Goal: Information Seeking & Learning: Check status

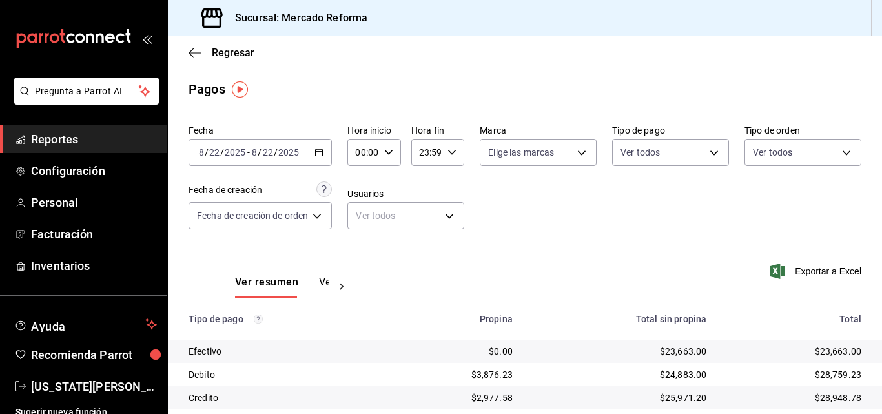
click at [52, 133] on span "Reportes" at bounding box center [94, 138] width 126 height 17
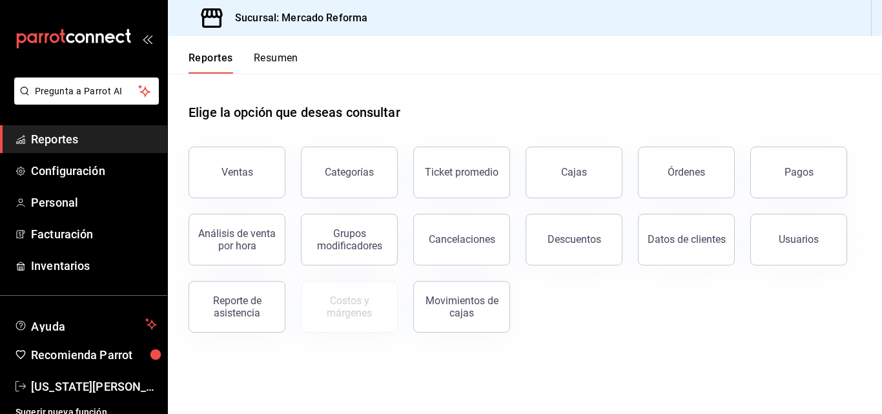
click at [257, 167] on button "Ventas" at bounding box center [237, 173] width 97 height 52
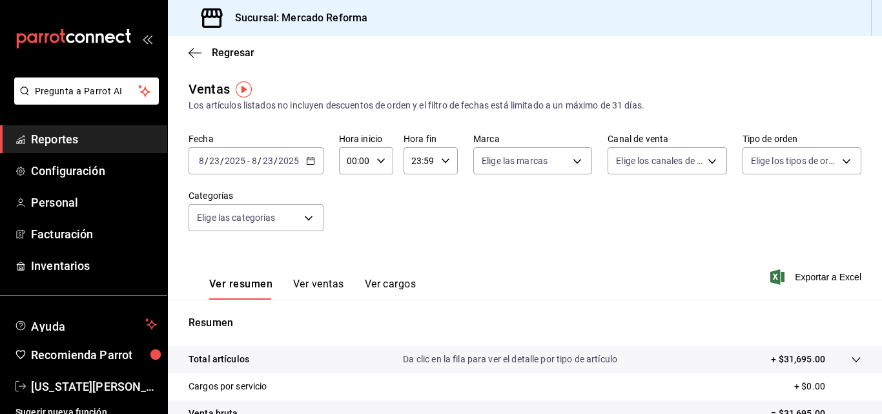
click at [244, 163] on input "2025" at bounding box center [235, 161] width 22 height 10
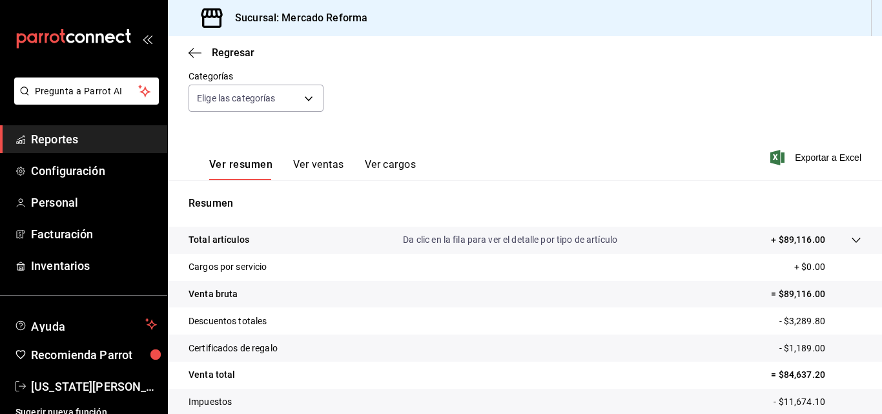
scroll to position [205, 0]
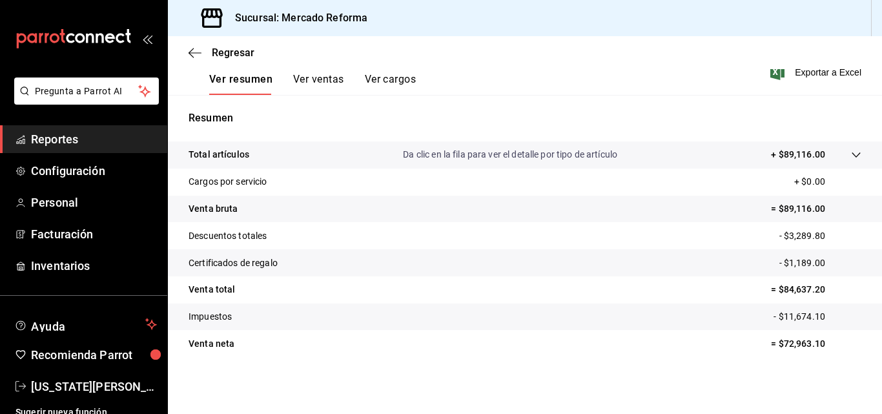
click at [78, 143] on span "Reportes" at bounding box center [94, 138] width 126 height 17
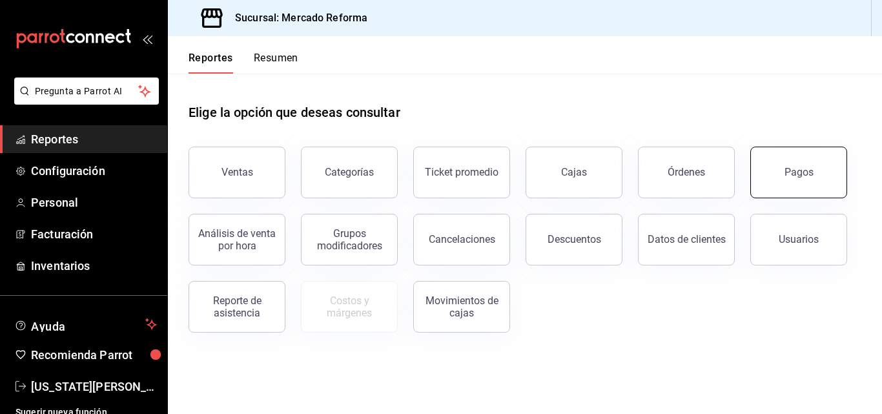
click at [802, 178] on div "Pagos" at bounding box center [799, 172] width 29 height 12
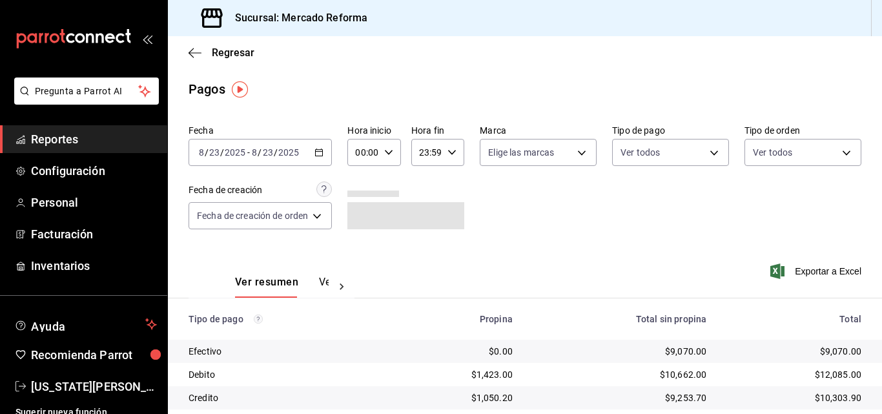
click at [286, 145] on div "[DATE] [DATE] - [DATE] [DATE]" at bounding box center [260, 152] width 143 height 27
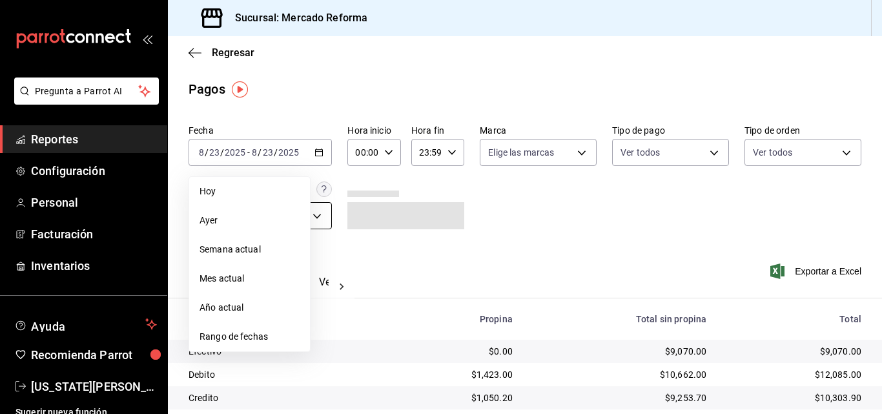
click at [270, 219] on span "Ayer" at bounding box center [250, 221] width 100 height 14
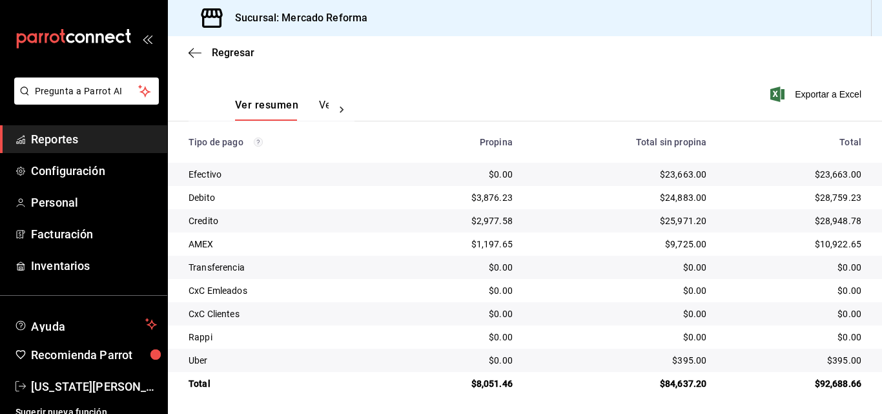
scroll to position [180, 0]
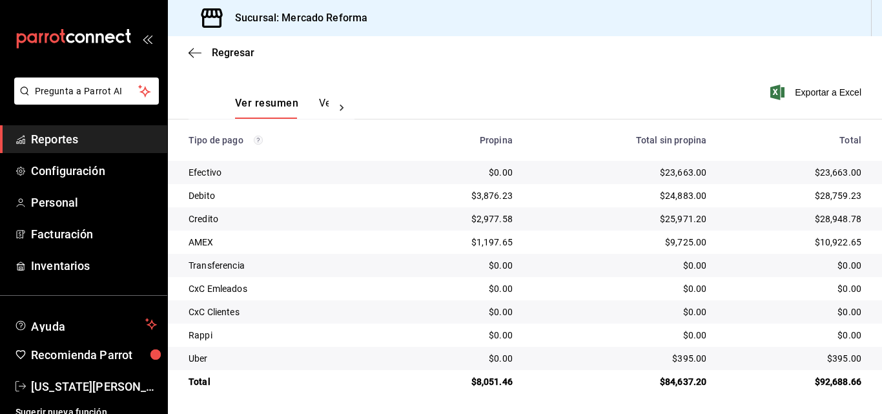
click at [847, 180] on td "$23,663.00" at bounding box center [799, 172] width 165 height 23
drag, startPoint x: 855, startPoint y: 175, endPoint x: 801, endPoint y: 175, distance: 53.6
click at [801, 175] on td "$23,663.00" at bounding box center [799, 172] width 165 height 23
click at [789, 216] on div "$28,948.78" at bounding box center [794, 219] width 134 height 13
drag, startPoint x: 855, startPoint y: 361, endPoint x: 846, endPoint y: 346, distance: 17.1
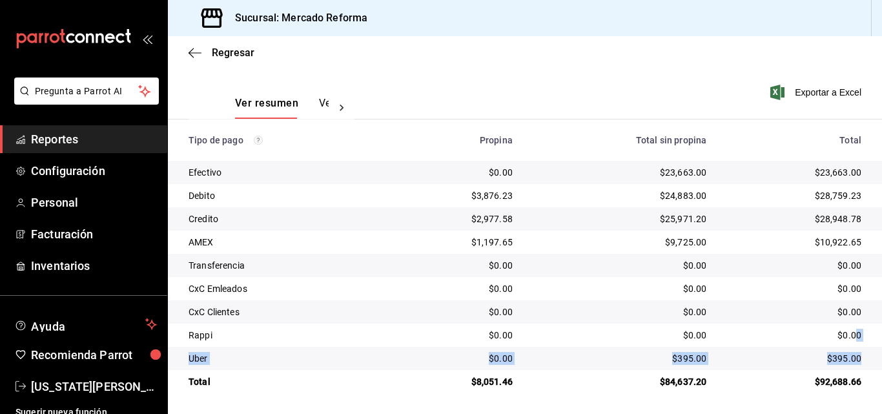
click at [848, 346] on tbody "Efectivo $0.00 $23,663.00 $23,663.00 Debito $3,876.23 $24,883.00 $28,759.23 Cre…" at bounding box center [525, 277] width 714 height 233
click at [842, 353] on div "$395.00" at bounding box center [794, 358] width 134 height 13
click at [797, 209] on td "$28,948.78" at bounding box center [799, 218] width 165 height 23
click at [807, 195] on div "$28,759.23" at bounding box center [794, 195] width 134 height 13
click at [72, 145] on span "Reportes" at bounding box center [94, 138] width 126 height 17
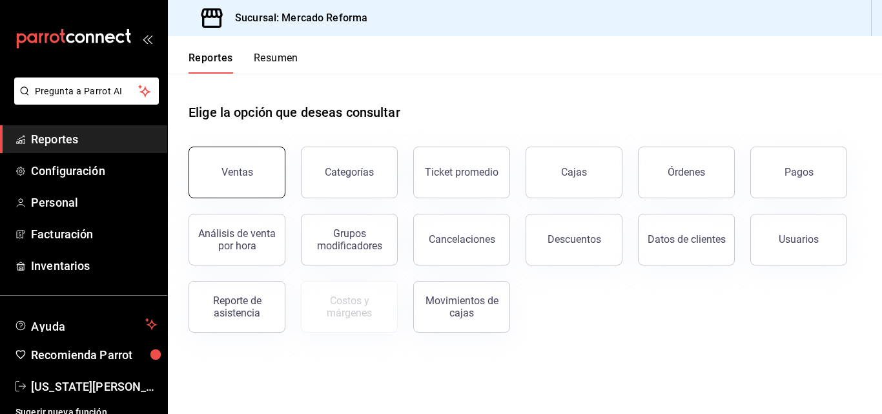
click at [237, 187] on button "Ventas" at bounding box center [237, 173] width 97 height 52
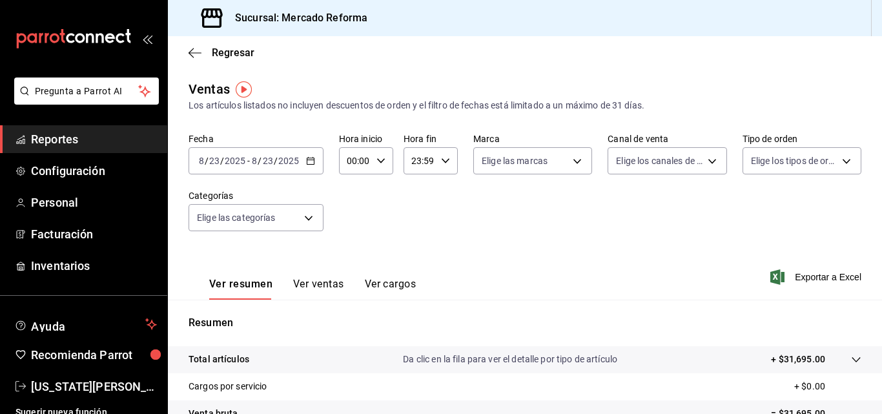
click at [243, 163] on input "2025" at bounding box center [235, 161] width 22 height 10
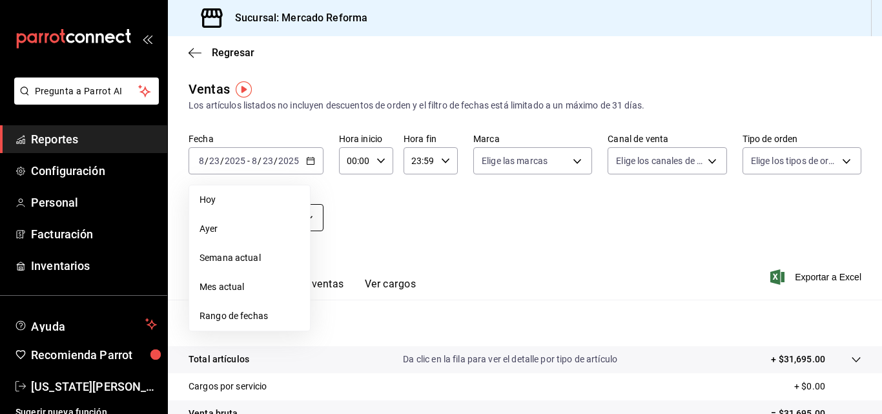
click at [237, 221] on li "Ayer" at bounding box center [249, 228] width 121 height 29
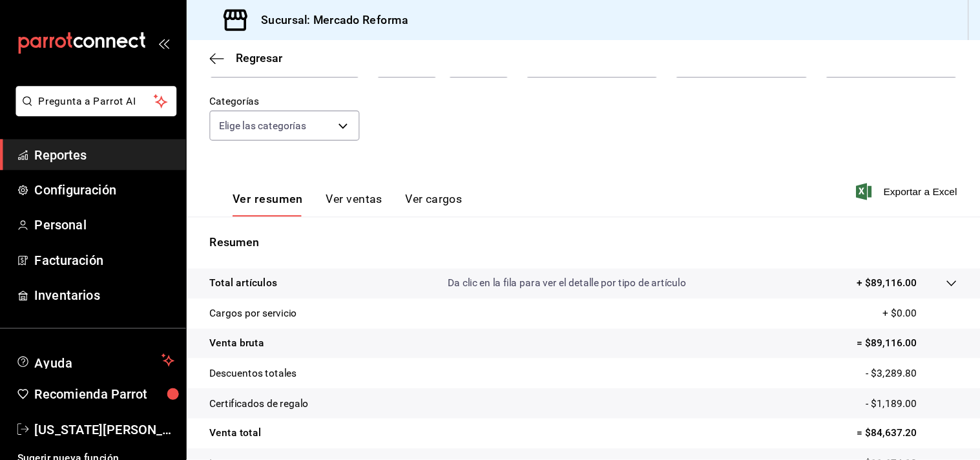
scroll to position [205, 0]
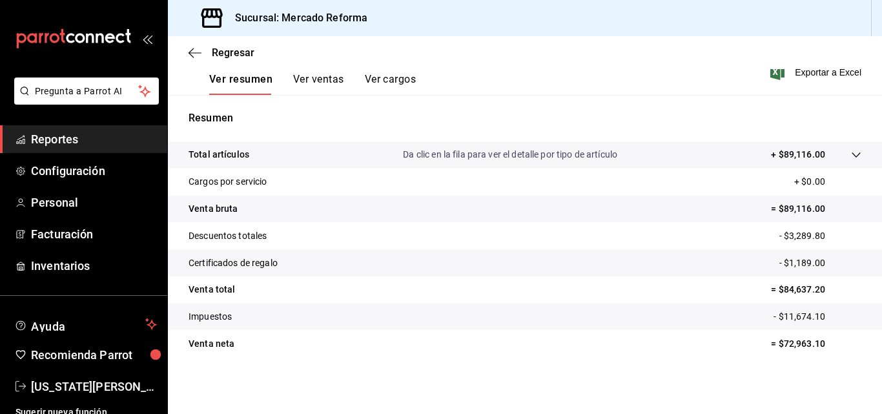
click at [795, 314] on p "- $11,674.10" at bounding box center [818, 317] width 88 height 14
click at [797, 253] on tr "Certificados de regalo - $1,189.00" at bounding box center [525, 262] width 714 height 27
click at [789, 220] on tr "Venta bruta = $89,116.00" at bounding box center [525, 209] width 714 height 27
click at [780, 282] on tr "Venta total = $84,637.20" at bounding box center [525, 289] width 714 height 27
drag, startPoint x: 811, startPoint y: 204, endPoint x: 762, endPoint y: 204, distance: 49.1
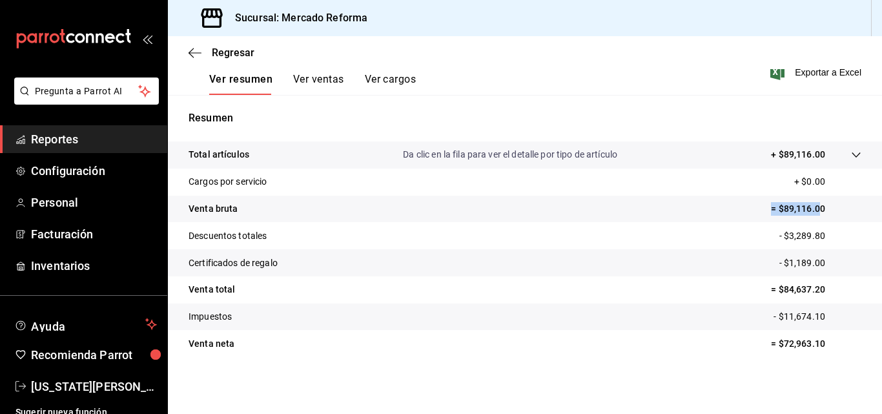
click at [771, 204] on p "= $89,116.00" at bounding box center [816, 209] width 90 height 14
click at [800, 234] on p "- $3,289.80" at bounding box center [821, 236] width 82 height 14
click at [806, 258] on p "- $1,189.00" at bounding box center [821, 263] width 82 height 14
click at [818, 286] on p "= $84,637.20" at bounding box center [816, 290] width 90 height 14
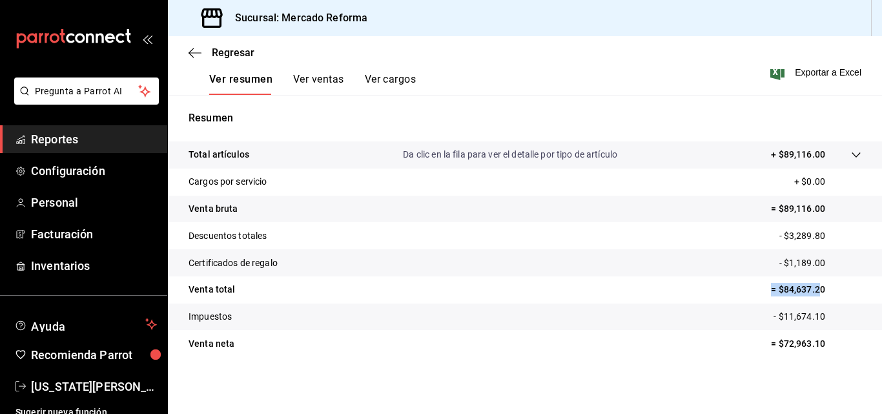
drag, startPoint x: 811, startPoint y: 291, endPoint x: 747, endPoint y: 297, distance: 64.2
click at [747, 297] on tr "Venta total = $84,637.20" at bounding box center [525, 289] width 714 height 27
click at [771, 293] on p "= $84,637.20" at bounding box center [816, 290] width 90 height 14
drag, startPoint x: 771, startPoint y: 291, endPoint x: 824, endPoint y: 291, distance: 53.6
click at [824, 291] on p "= $84,637.20" at bounding box center [816, 290] width 90 height 14
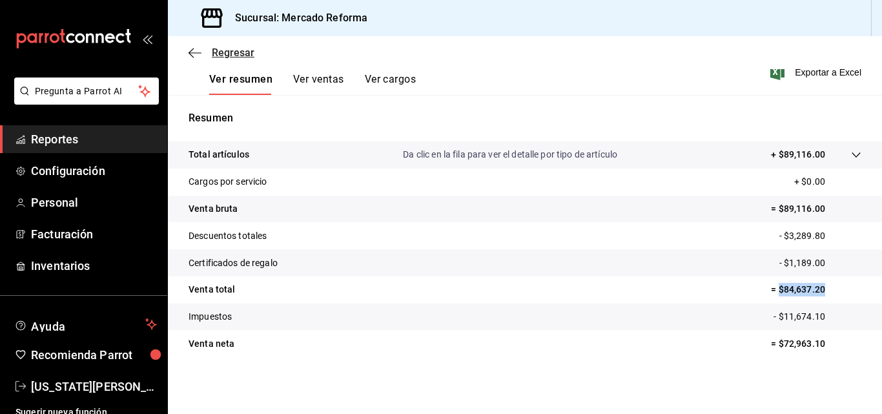
click at [196, 52] on icon "button" at bounding box center [195, 52] width 13 height 1
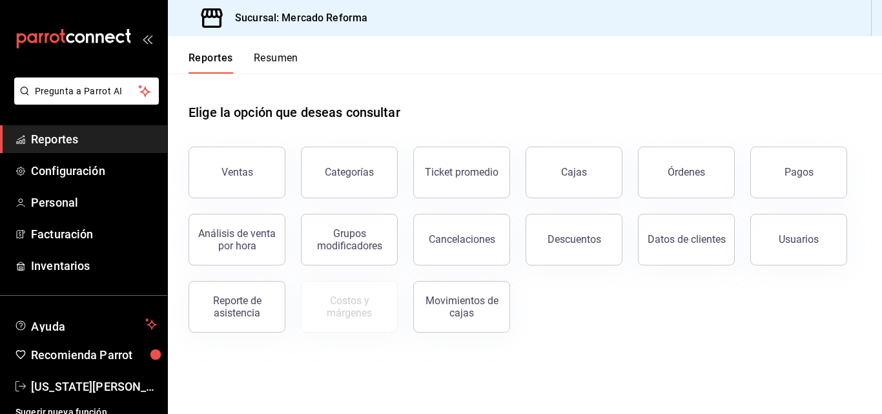
click at [54, 138] on span "Reportes" at bounding box center [94, 138] width 126 height 17
click at [246, 171] on div "Ventas" at bounding box center [238, 172] width 32 height 12
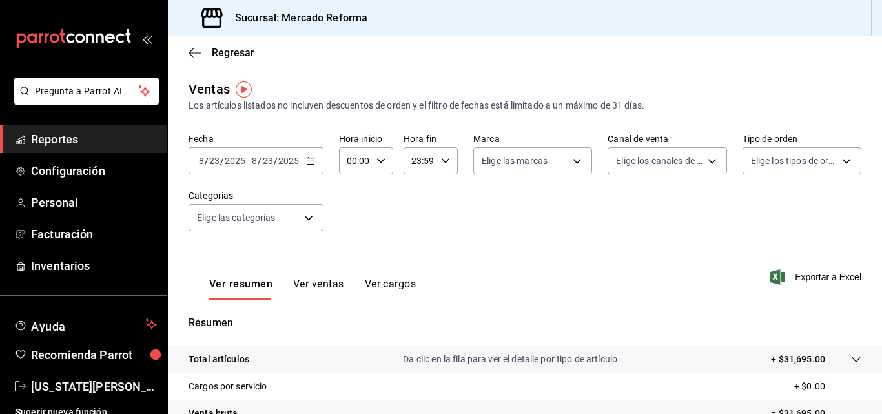
click at [312, 161] on icon "button" at bounding box center [310, 160] width 9 height 9
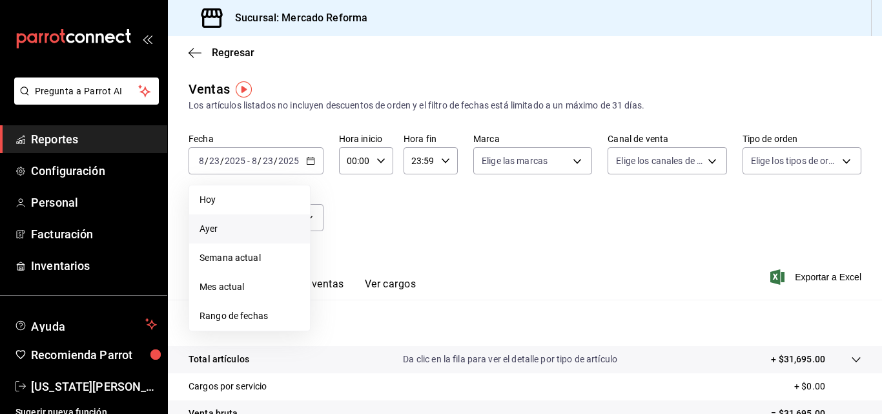
click at [221, 229] on span "Ayer" at bounding box center [250, 229] width 100 height 14
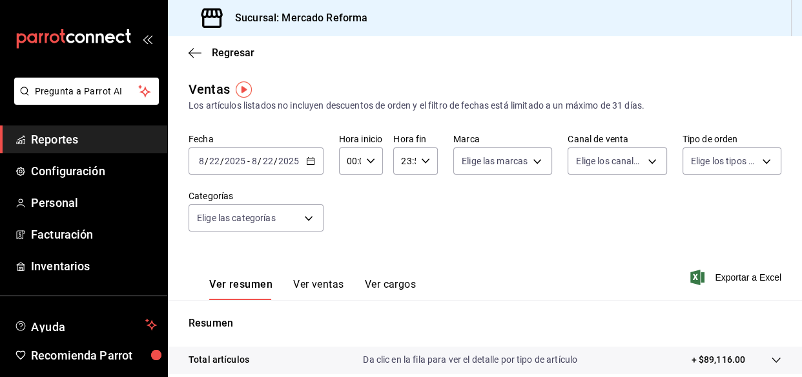
click at [532, 243] on div "Fecha [DATE] [DATE] - [DATE] [DATE] Hora inicio 00:00 Hora inicio Hora fin 23:5…" at bounding box center [485, 190] width 593 height 114
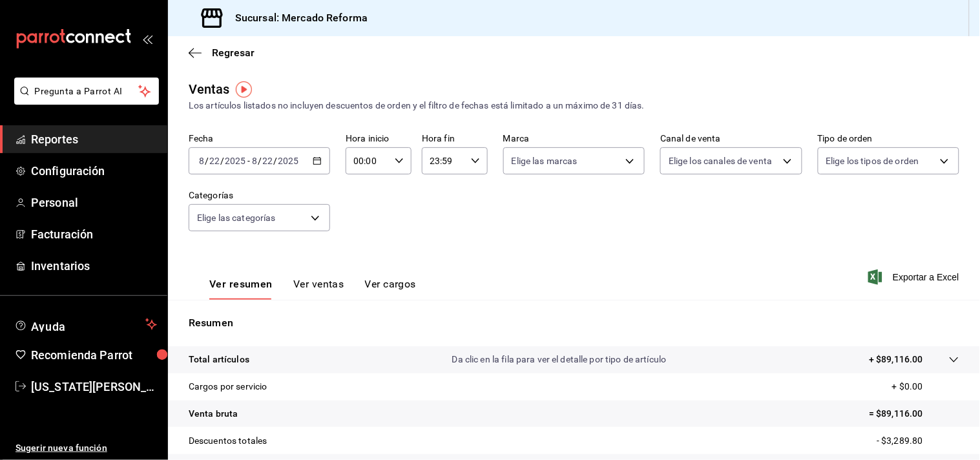
click at [625, 294] on div "Ver resumen Ver ventas Ver cargos Exportar a Excel" at bounding box center [574, 273] width 812 height 53
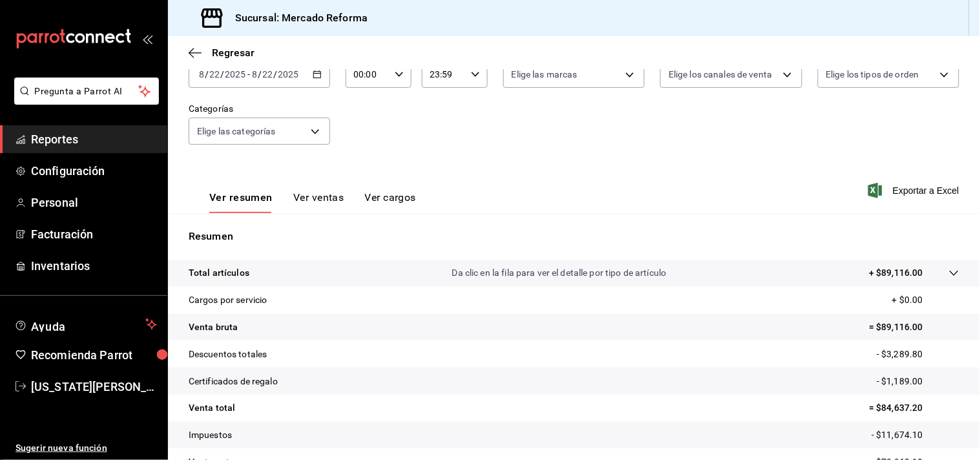
scroll to position [87, 0]
click at [196, 56] on icon "button" at bounding box center [195, 53] width 13 height 12
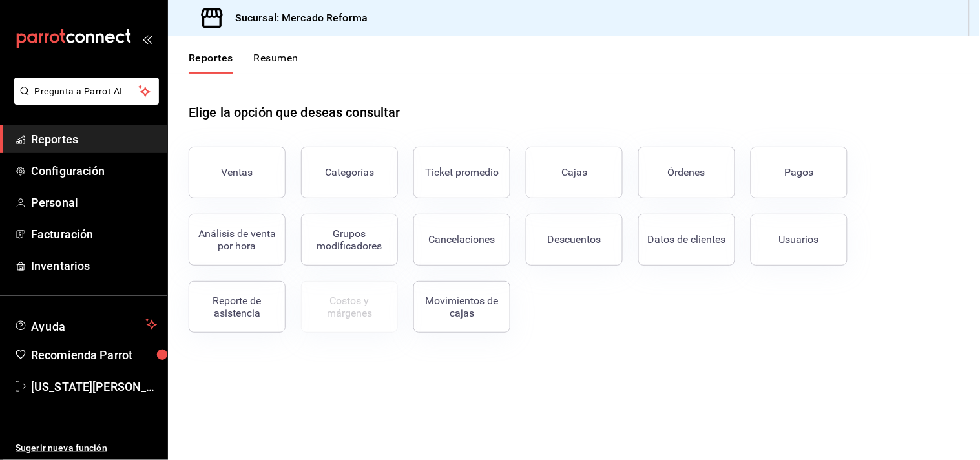
click at [89, 140] on span "Reportes" at bounding box center [94, 138] width 126 height 17
click at [225, 169] on div "Ventas" at bounding box center [238, 172] width 32 height 12
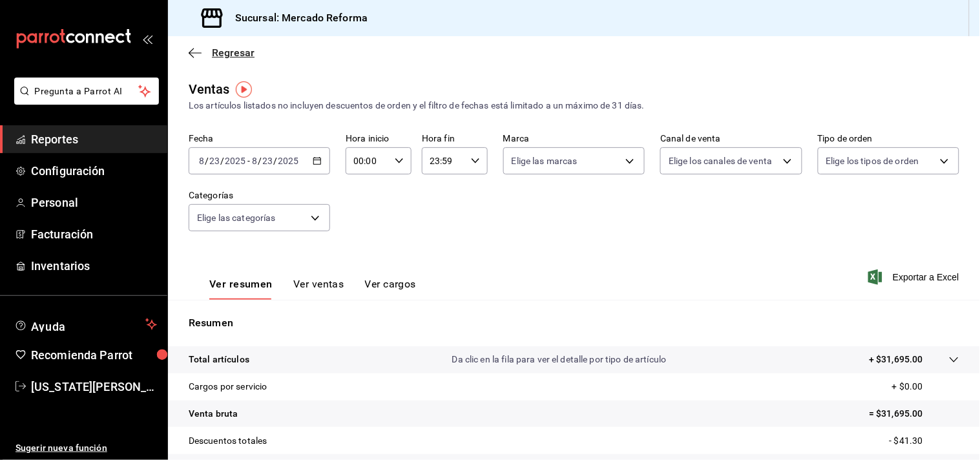
click at [200, 53] on icon "button" at bounding box center [195, 52] width 13 height 1
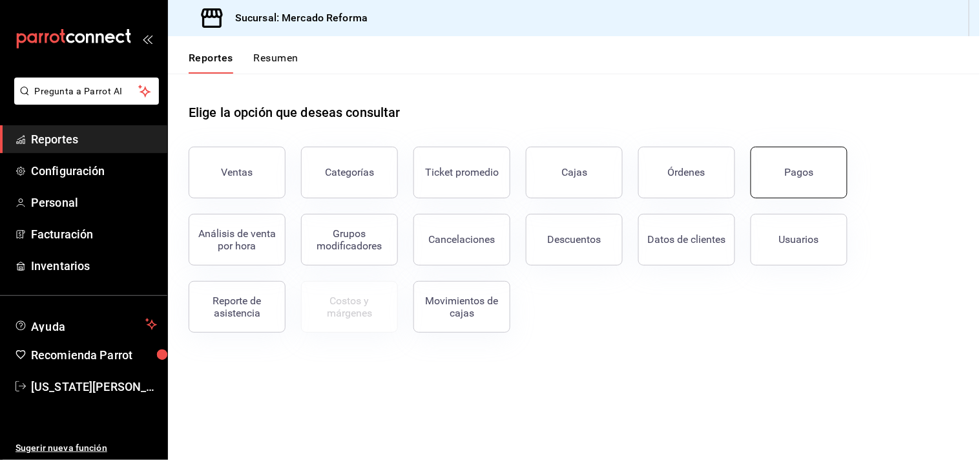
click at [769, 173] on button "Pagos" at bounding box center [799, 173] width 97 height 52
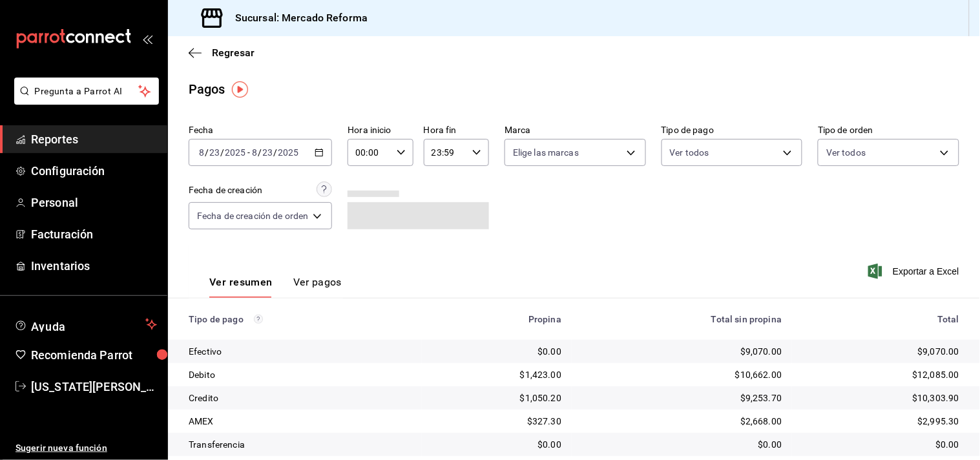
click at [324, 151] on icon "button" at bounding box center [319, 152] width 9 height 9
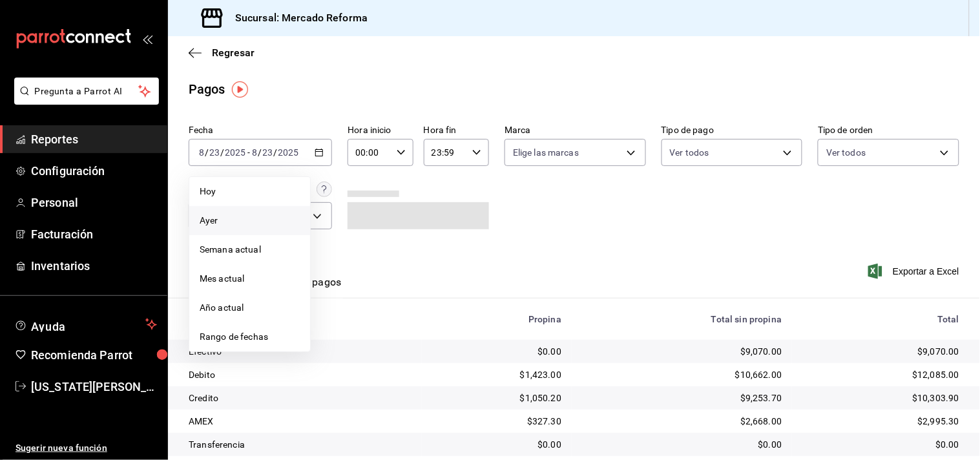
click at [225, 218] on span "Ayer" at bounding box center [250, 221] width 100 height 14
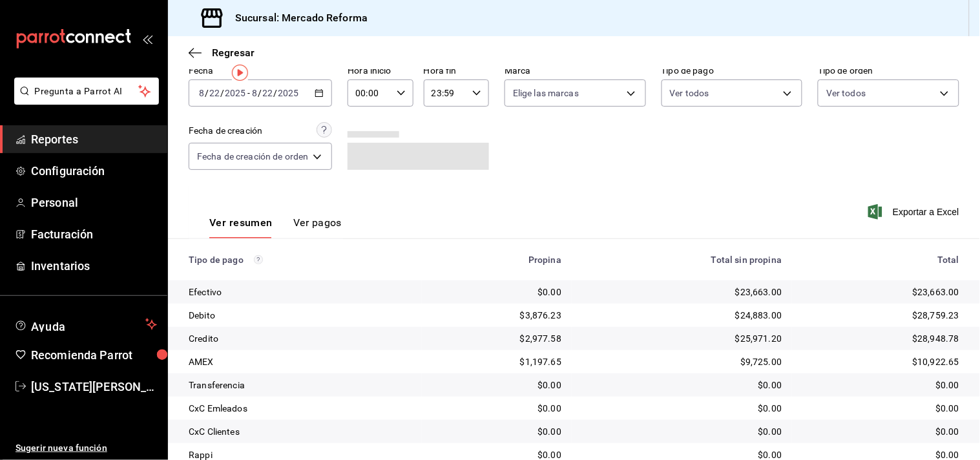
scroll to position [133, 0]
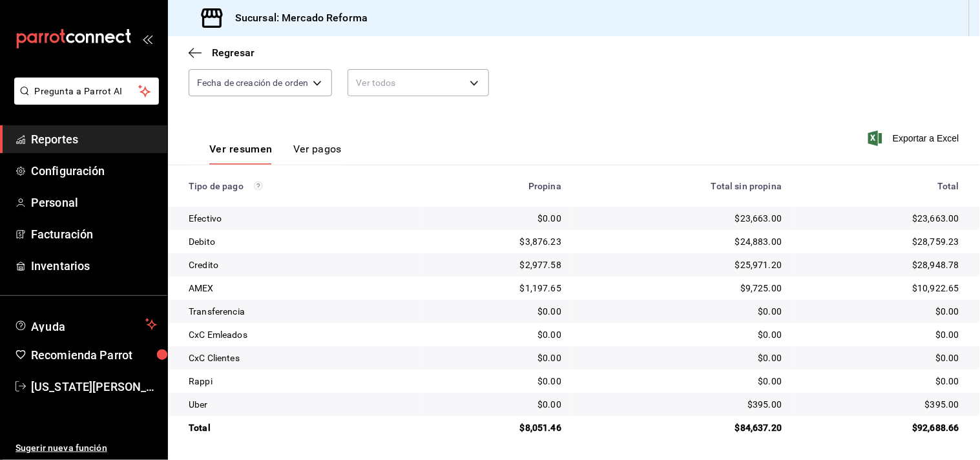
click at [55, 132] on span "Reportes" at bounding box center [94, 138] width 126 height 17
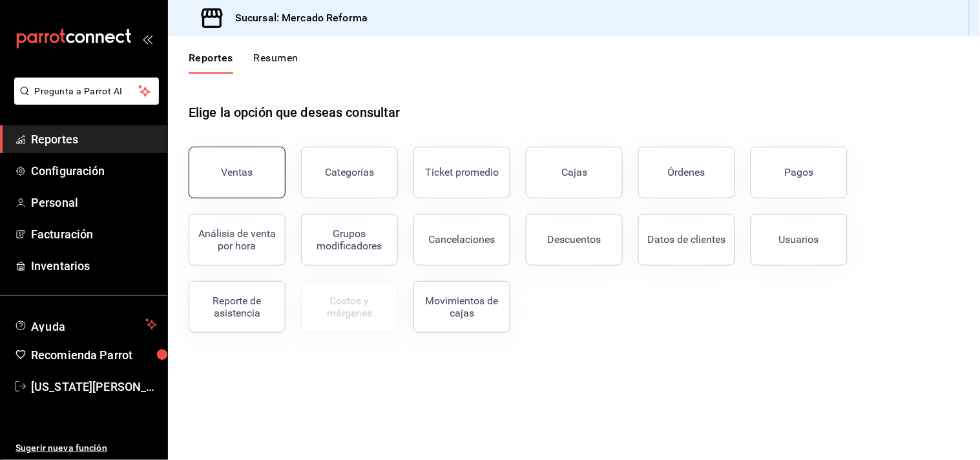
click at [262, 179] on button "Ventas" at bounding box center [237, 173] width 97 height 52
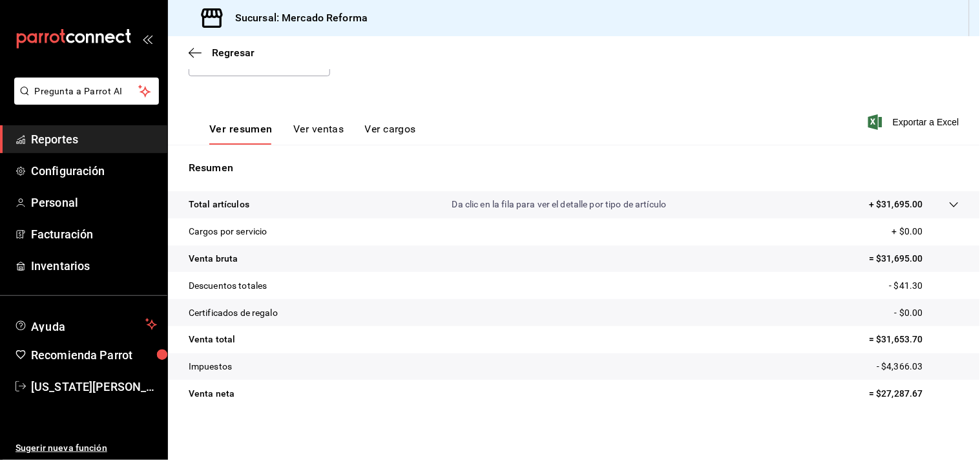
scroll to position [159, 0]
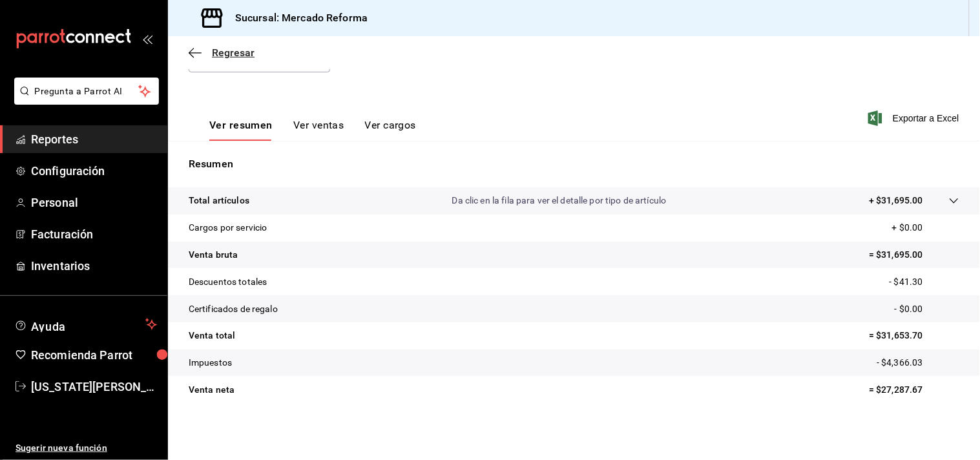
click at [201, 55] on icon "button" at bounding box center [195, 53] width 13 height 12
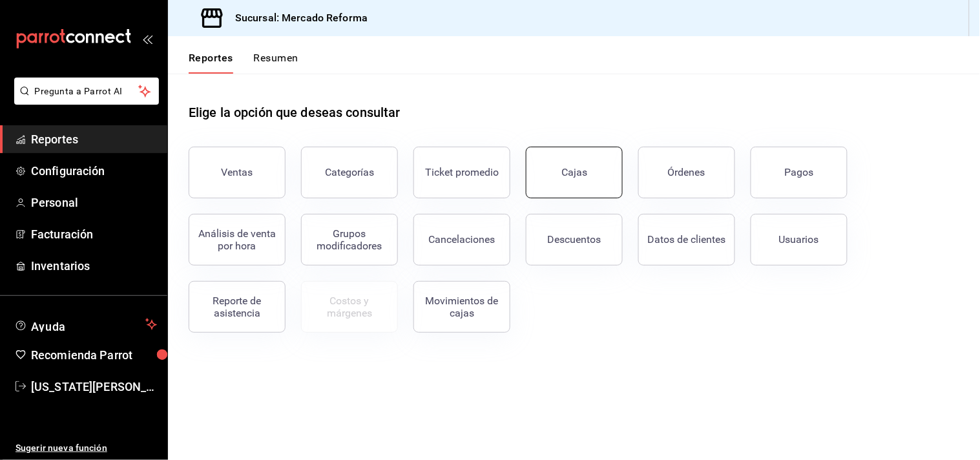
click at [545, 174] on button "Cajas" at bounding box center [574, 173] width 97 height 52
